Goal: Find specific page/section: Find specific page/section

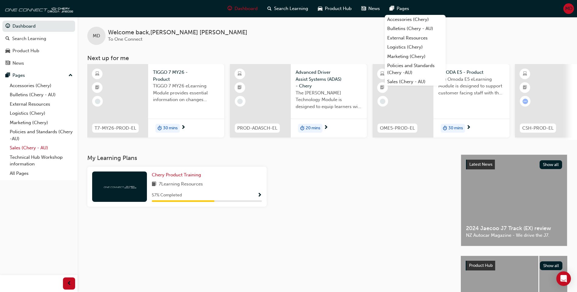
click at [13, 148] on link "Sales (Chery - AU)" at bounding box center [41, 147] width 68 height 9
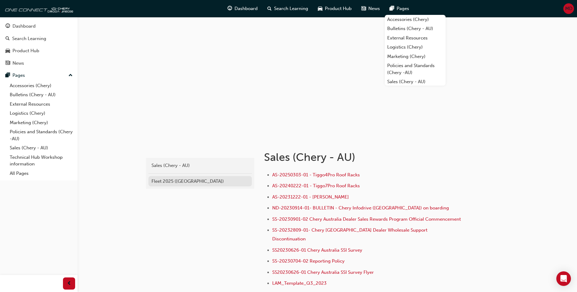
click at [158, 180] on div "Fleet 2025 ([GEOGRAPHIC_DATA])" at bounding box center [199, 181] width 97 height 7
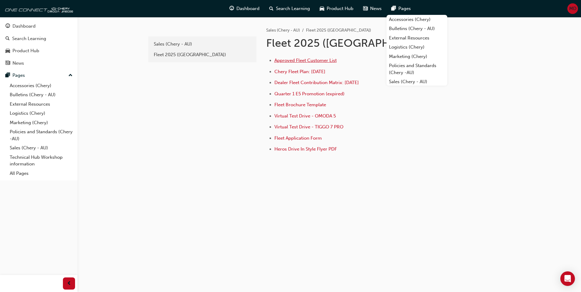
click at [288, 61] on span "Approved Fleet Customer List" at bounding box center [305, 60] width 62 height 5
